Goal: Use online tool/utility: Utilize a website feature to perform a specific function

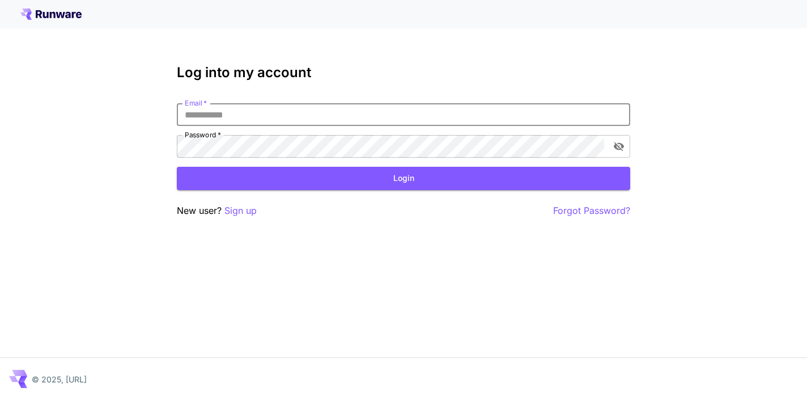
type input "**********"
click at [403, 178] on button "Login" at bounding box center [403, 178] width 453 height 23
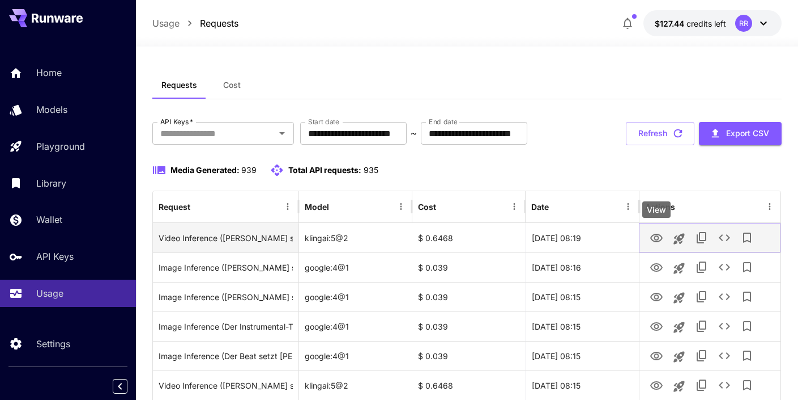
click at [657, 237] on icon "View" at bounding box center [657, 238] width 14 height 14
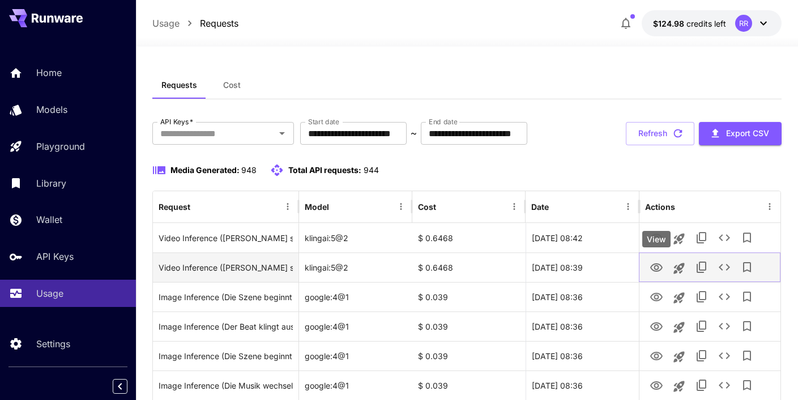
click at [659, 266] on icon "View" at bounding box center [657, 267] width 12 height 9
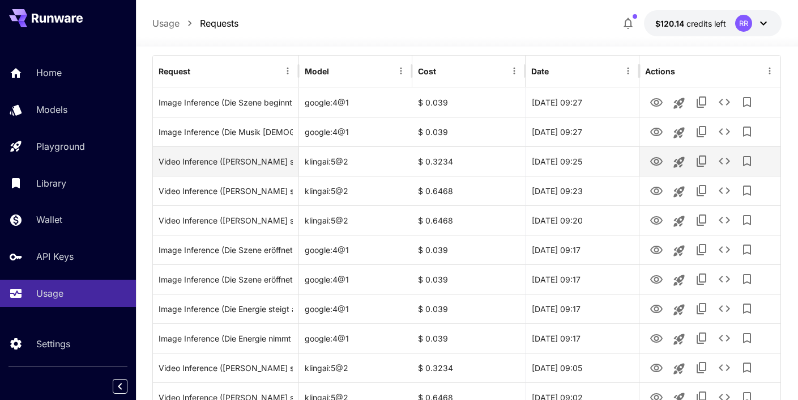
scroll to position [137, 0]
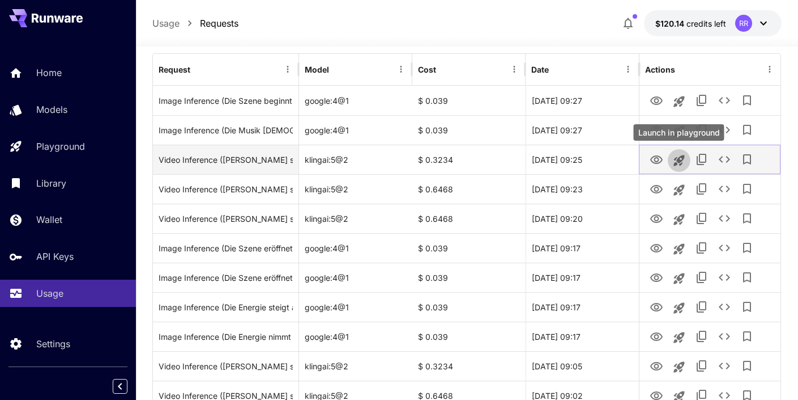
click at [679, 160] on icon "Launch in playground" at bounding box center [679, 160] width 11 height 11
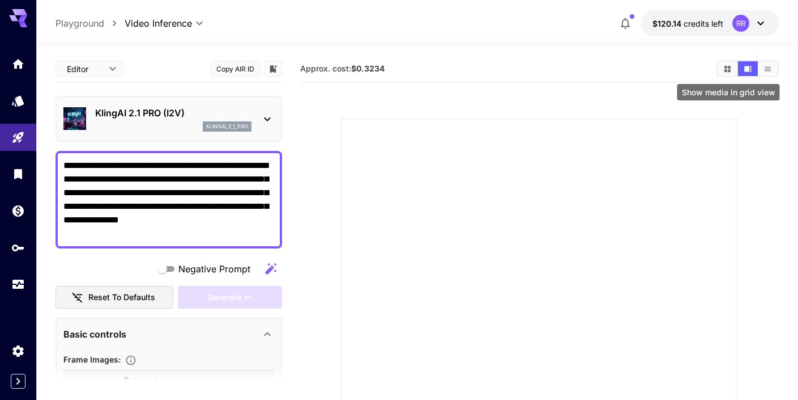
click at [729, 67] on icon "Show media in grid view" at bounding box center [728, 68] width 6 height 6
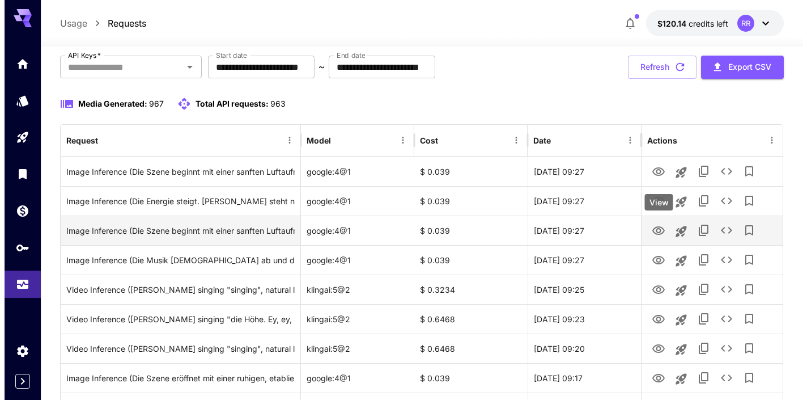
scroll to position [67, 0]
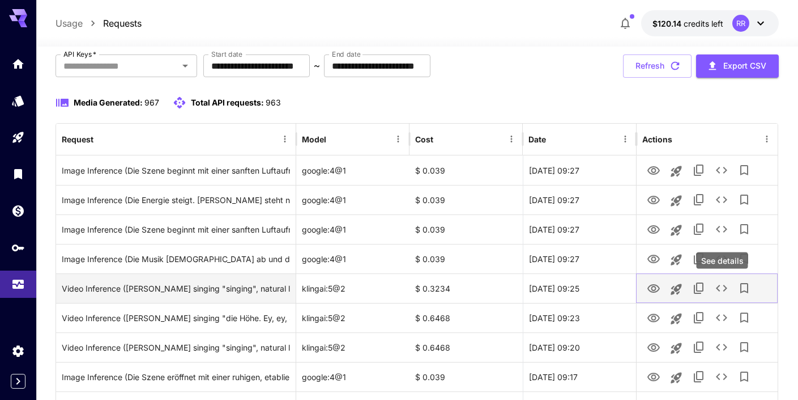
click at [723, 288] on icon "See details" at bounding box center [722, 288] width 14 height 14
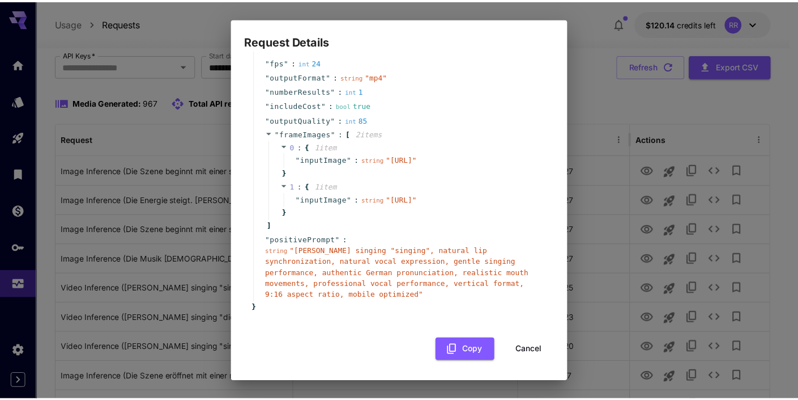
scroll to position [120, 0]
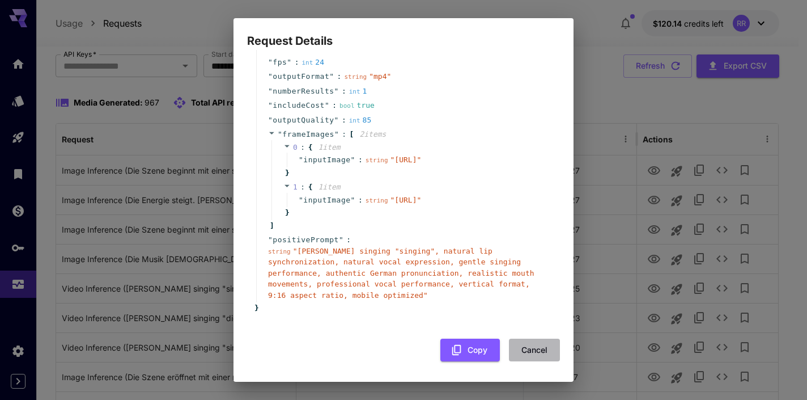
click at [529, 349] on button "Cancel" at bounding box center [534, 349] width 51 height 23
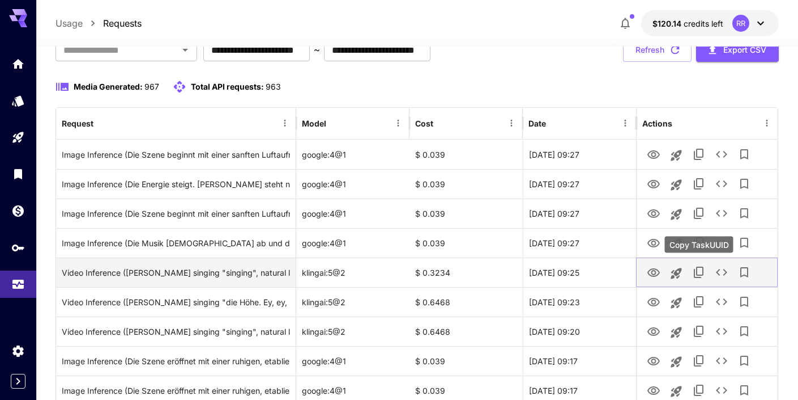
scroll to position [97, 0]
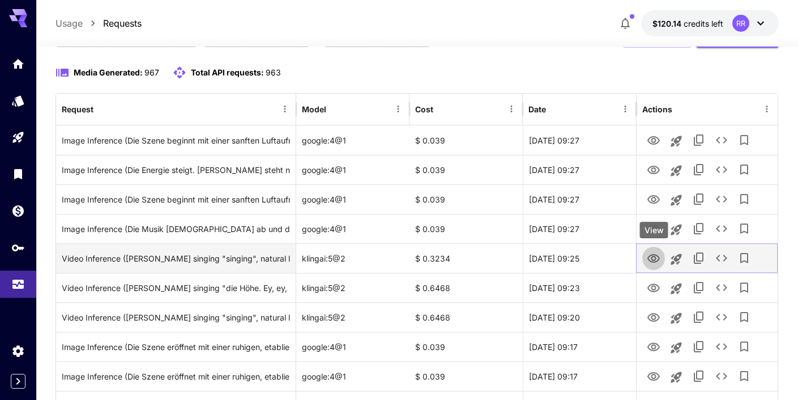
click at [652, 256] on icon "View" at bounding box center [654, 259] width 14 height 14
